Goal: Transaction & Acquisition: Purchase product/service

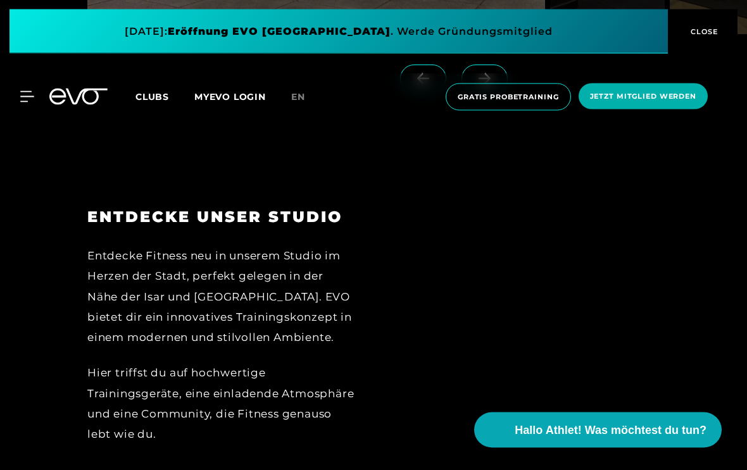
scroll to position [1686, 0]
click at [24, 98] on icon at bounding box center [27, 96] width 14 height 11
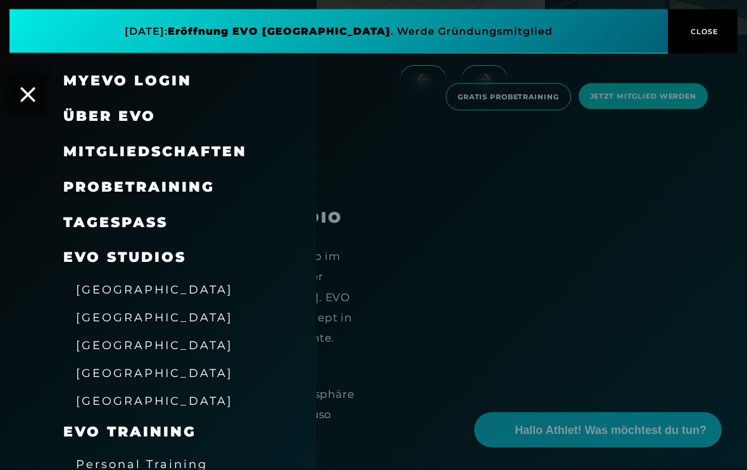
scroll to position [1687, 0]
click at [151, 219] on link "TAGESPASS" at bounding box center [115, 222] width 104 height 17
click at [209, 151] on span "Mitgliedschaften" at bounding box center [155, 151] width 184 height 17
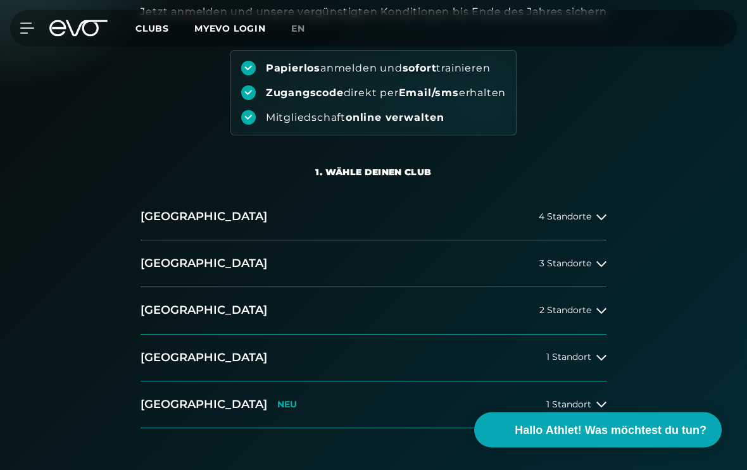
scroll to position [142, 0]
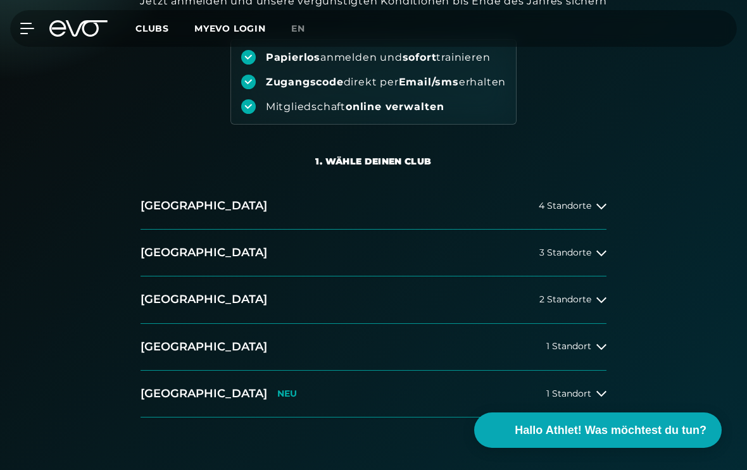
click at [601, 339] on button "[GEOGRAPHIC_DATA] 1 Standort" at bounding box center [374, 347] width 466 height 47
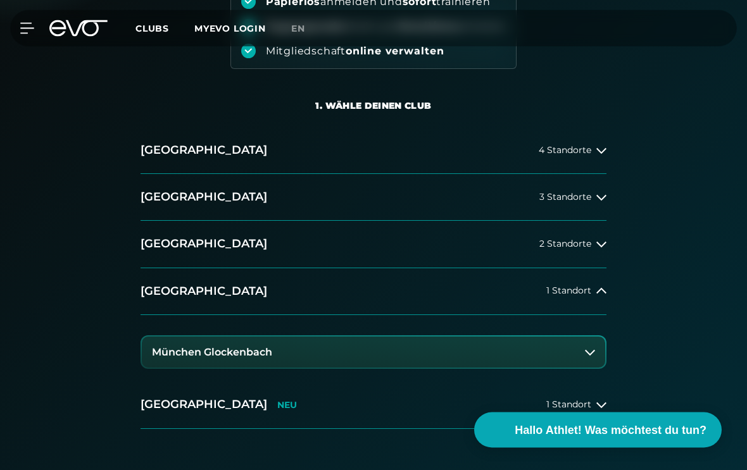
scroll to position [198, 0]
click at [573, 353] on button "München Glockenbach" at bounding box center [373, 353] width 463 height 32
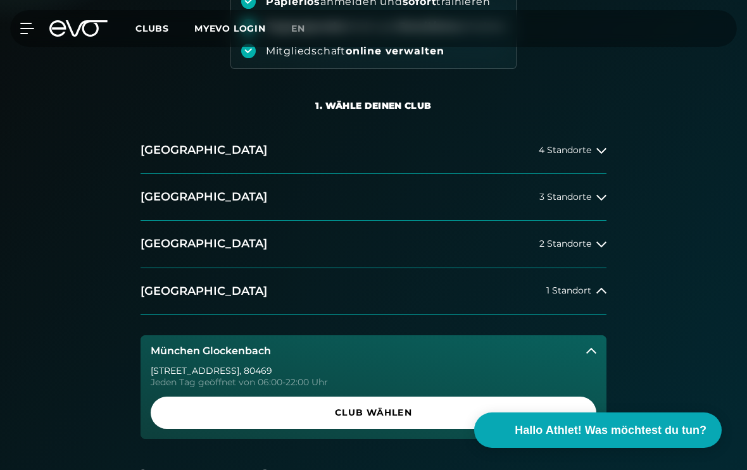
click at [487, 408] on span "Club wählen" at bounding box center [373, 412] width 415 height 13
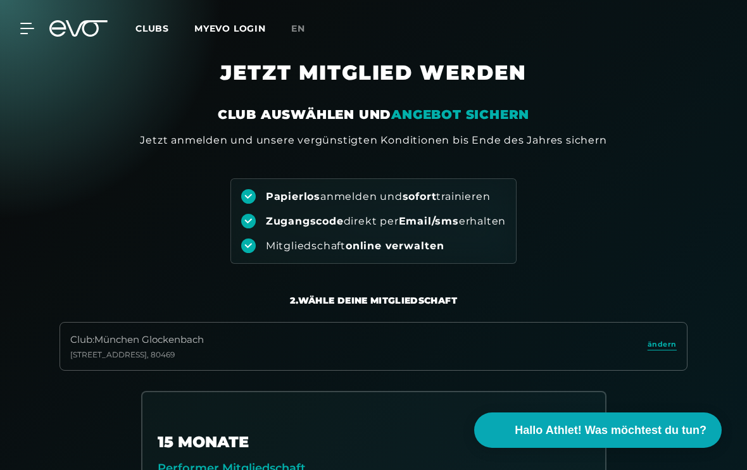
scroll to position [0, 0]
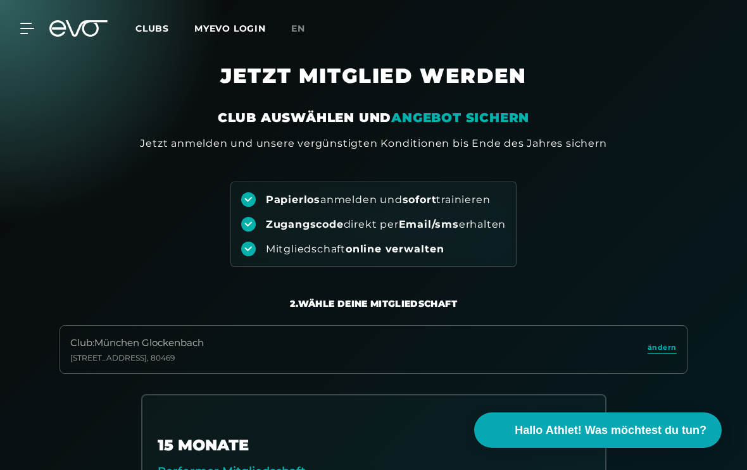
click at [22, 23] on icon at bounding box center [26, 28] width 13 height 10
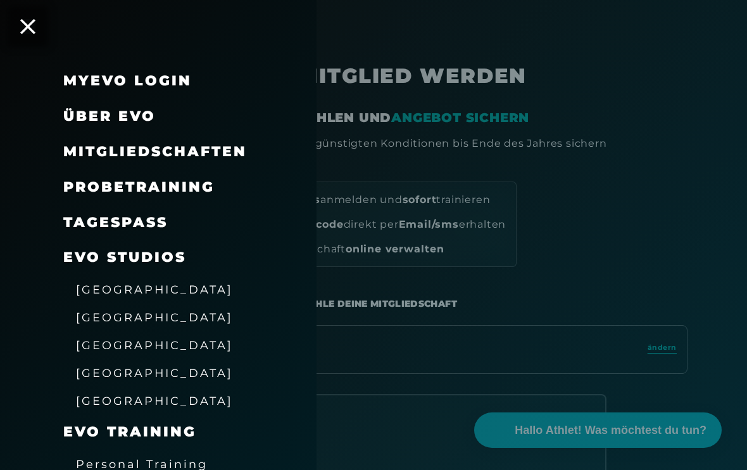
click at [150, 113] on span "Über EVO" at bounding box center [109, 116] width 92 height 17
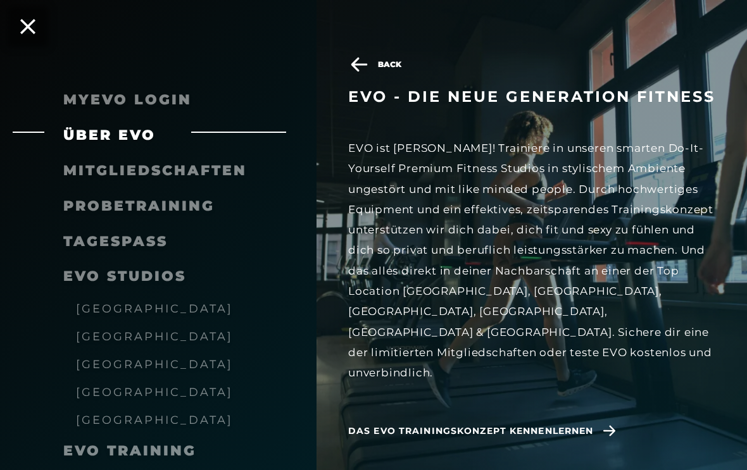
scroll to position [197, 0]
click at [150, 237] on link "TAGESPASS" at bounding box center [115, 241] width 104 height 17
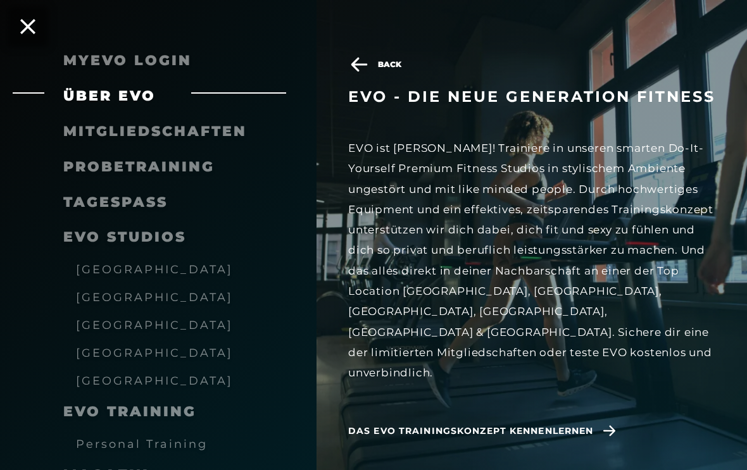
scroll to position [42, 0]
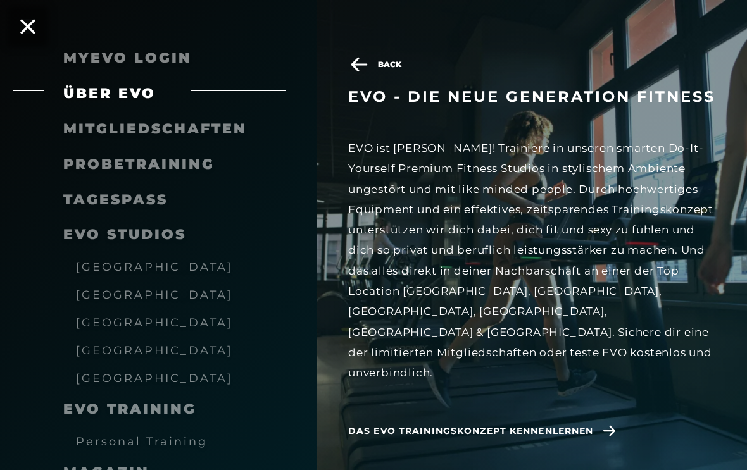
click at [134, 336] on div "[GEOGRAPHIC_DATA]" at bounding box center [174, 350] width 222 height 28
click at [140, 336] on div "[GEOGRAPHIC_DATA]" at bounding box center [174, 350] width 222 height 28
click at [127, 344] on span "[GEOGRAPHIC_DATA]" at bounding box center [154, 350] width 157 height 13
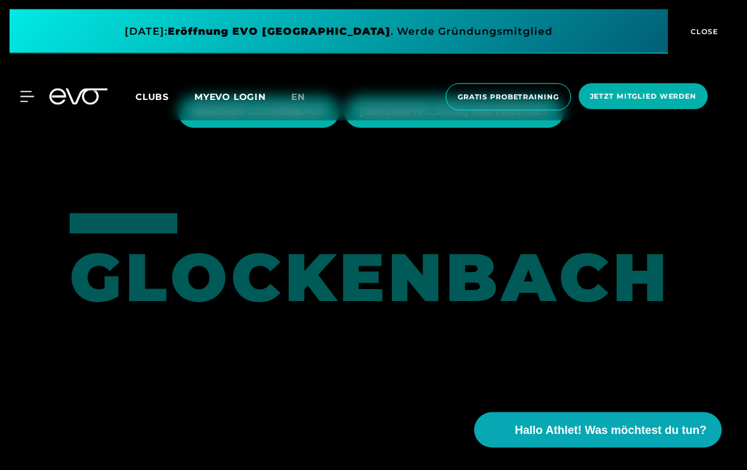
scroll to position [301, 0]
click at [315, 128] on span "MÜNCHEN GLOCKENBACH" at bounding box center [258, 112] width 161 height 32
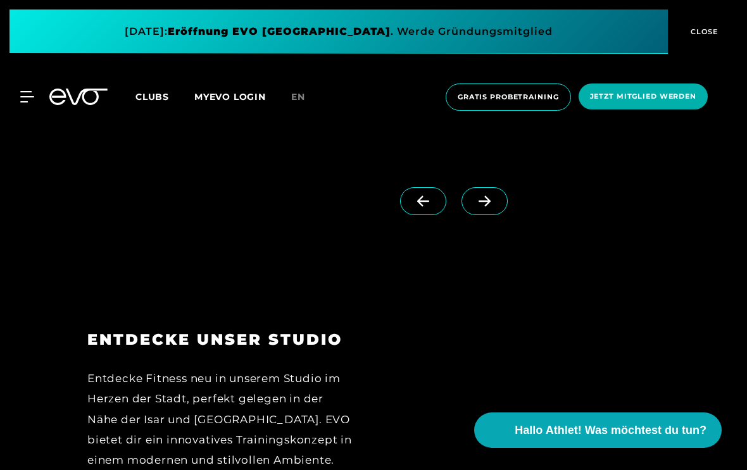
scroll to position [1657, 0]
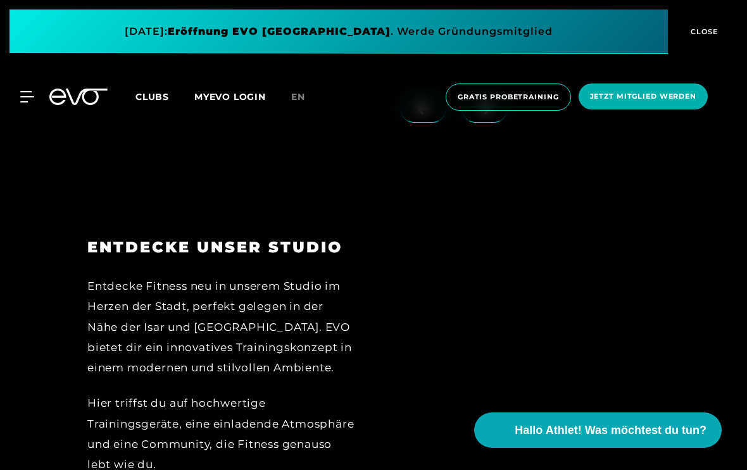
click at [483, 115] on icon at bounding box center [484, 108] width 22 height 11
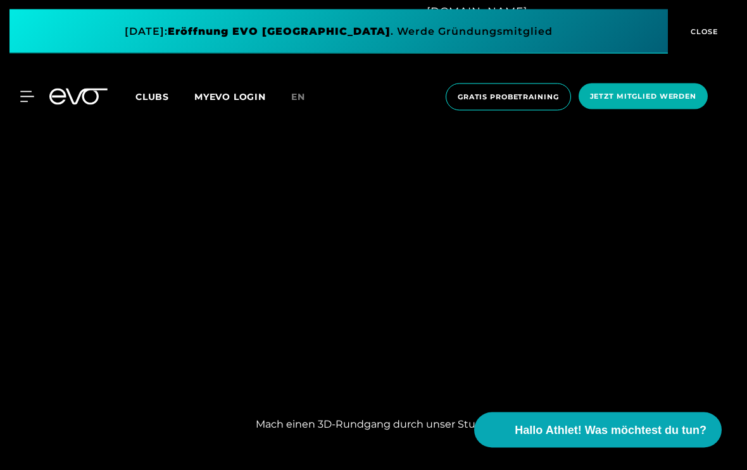
scroll to position [915, 0]
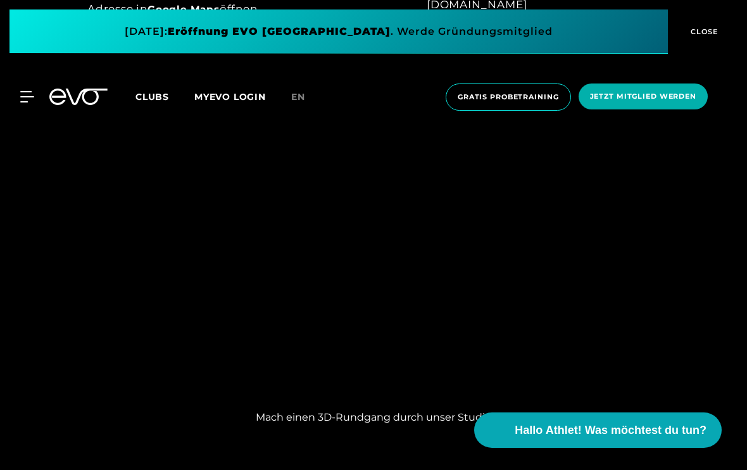
click at [37, 95] on div "MyEVO Login Über EVO Mitgliedschaften Probetraining TAGESPASS EVO Studios [GEOG…" at bounding box center [19, 96] width 44 height 11
click at [13, 99] on div at bounding box center [19, 96] width 29 height 11
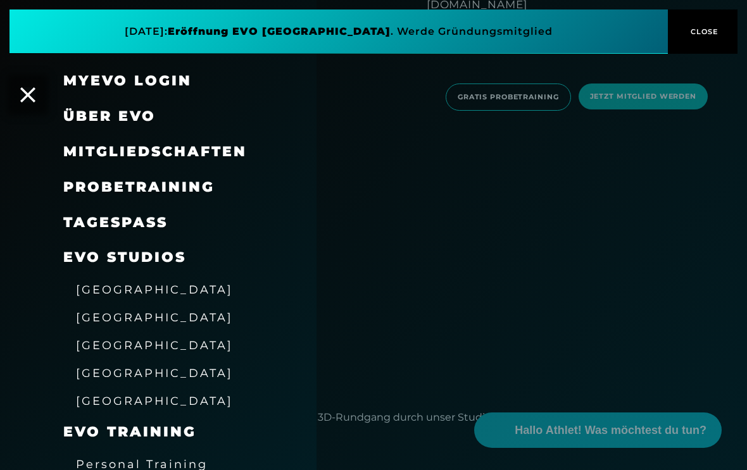
scroll to position [0, 0]
click at [28, 99] on icon at bounding box center [27, 94] width 15 height 15
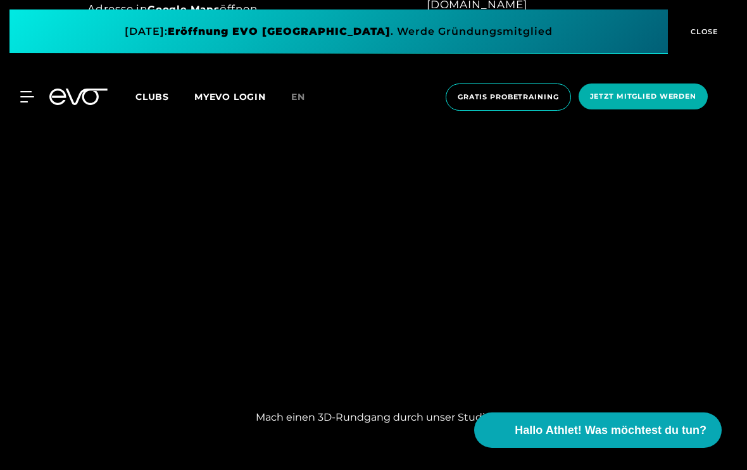
click at [330, 29] on span at bounding box center [338, 31] width 658 height 44
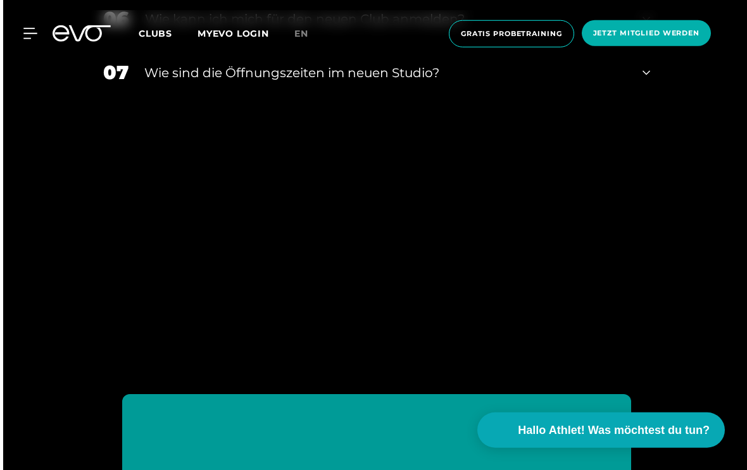
scroll to position [2921, 0]
